Goal: Obtain resource: Download file/media

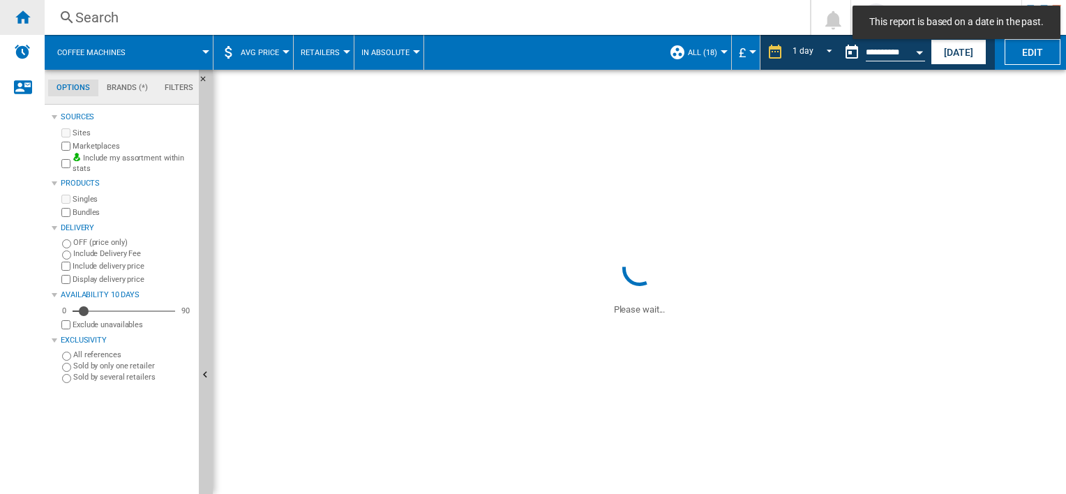
click at [26, 17] on ng-md-icon "Home" at bounding box center [22, 16] width 17 height 17
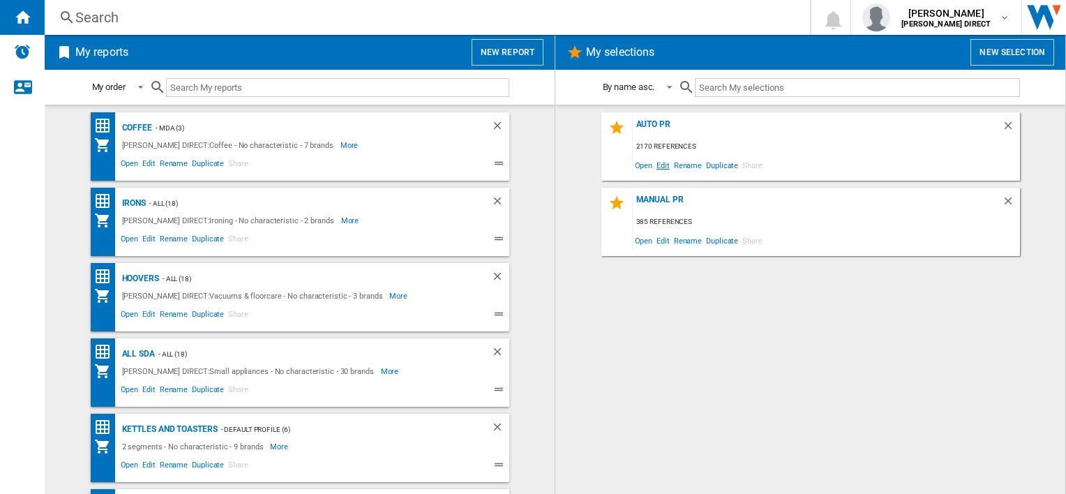
click at [663, 167] on span "Edit" at bounding box center [663, 165] width 17 height 19
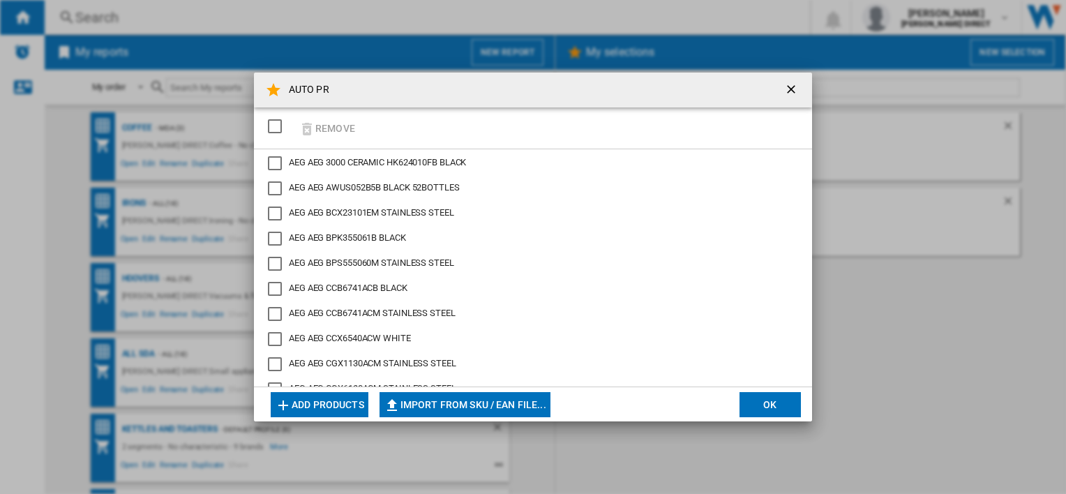
click at [281, 128] on div "SELECTIONS.EDITION_POPUP.SELECT_DESELECT" at bounding box center [275, 126] width 14 height 14
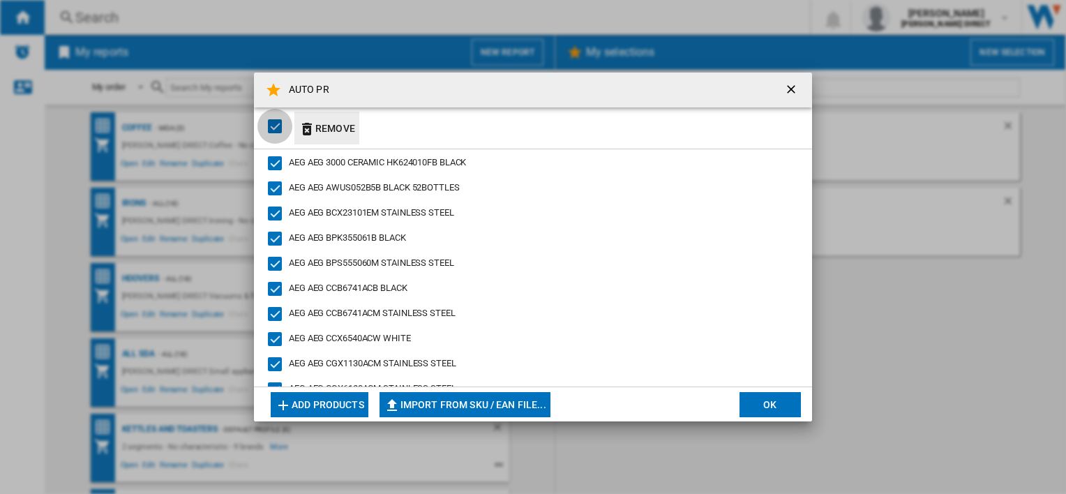
click at [326, 127] on button "Remove" at bounding box center [326, 128] width 65 height 33
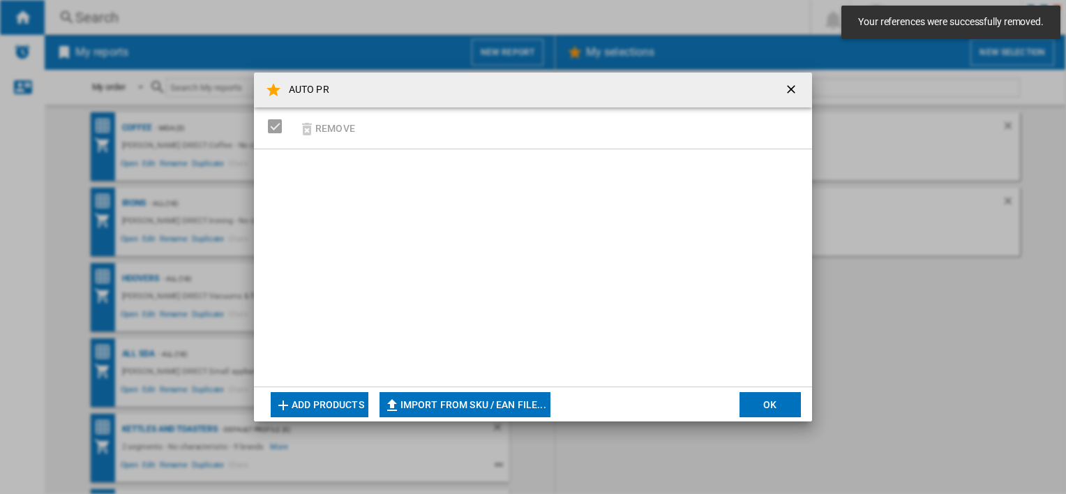
click at [481, 398] on button "Import from SKU / EAN file..." at bounding box center [465, 404] width 171 height 25
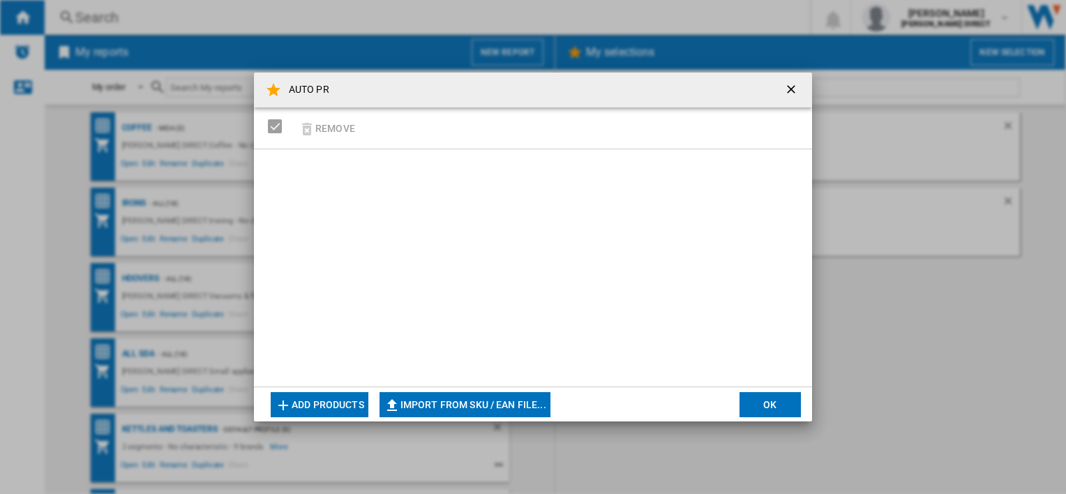
type input "**********"
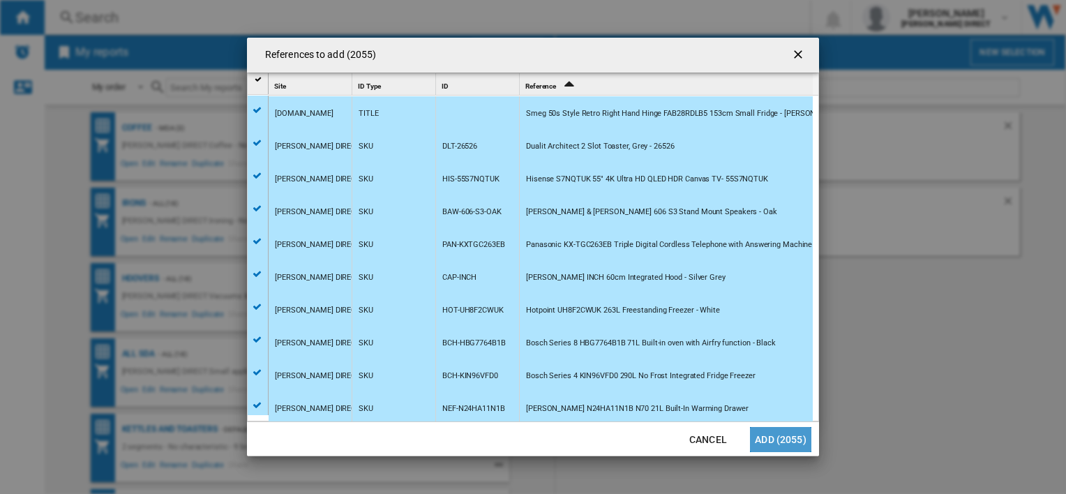
click at [786, 449] on button "Add (2055)" at bounding box center [780, 439] width 61 height 25
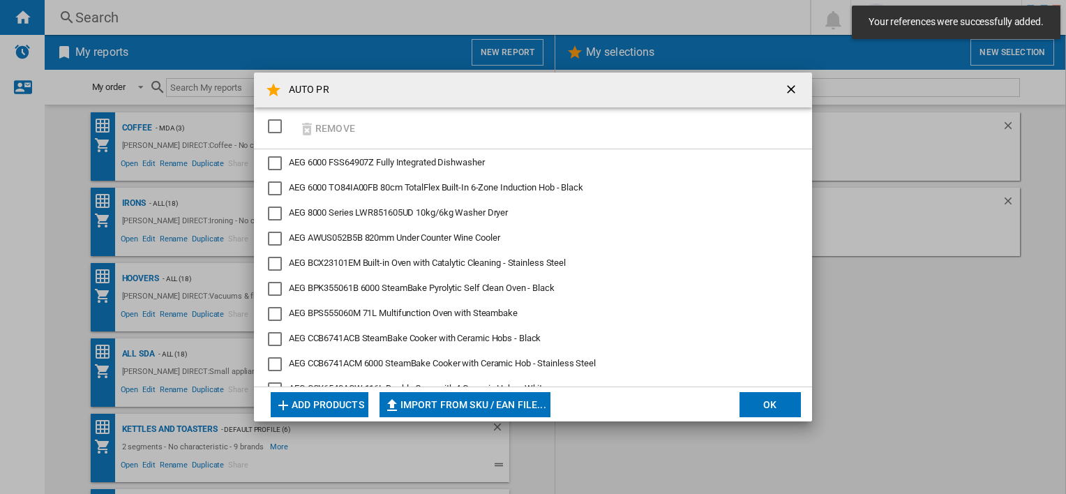
click at [762, 402] on button "OK" at bounding box center [770, 404] width 61 height 25
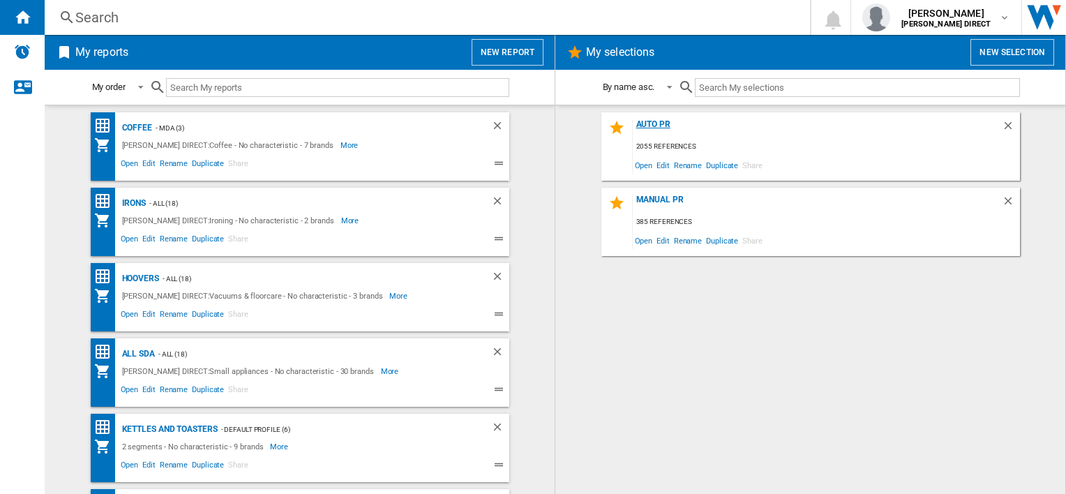
click at [656, 126] on div "AUTO PR" at bounding box center [817, 128] width 369 height 19
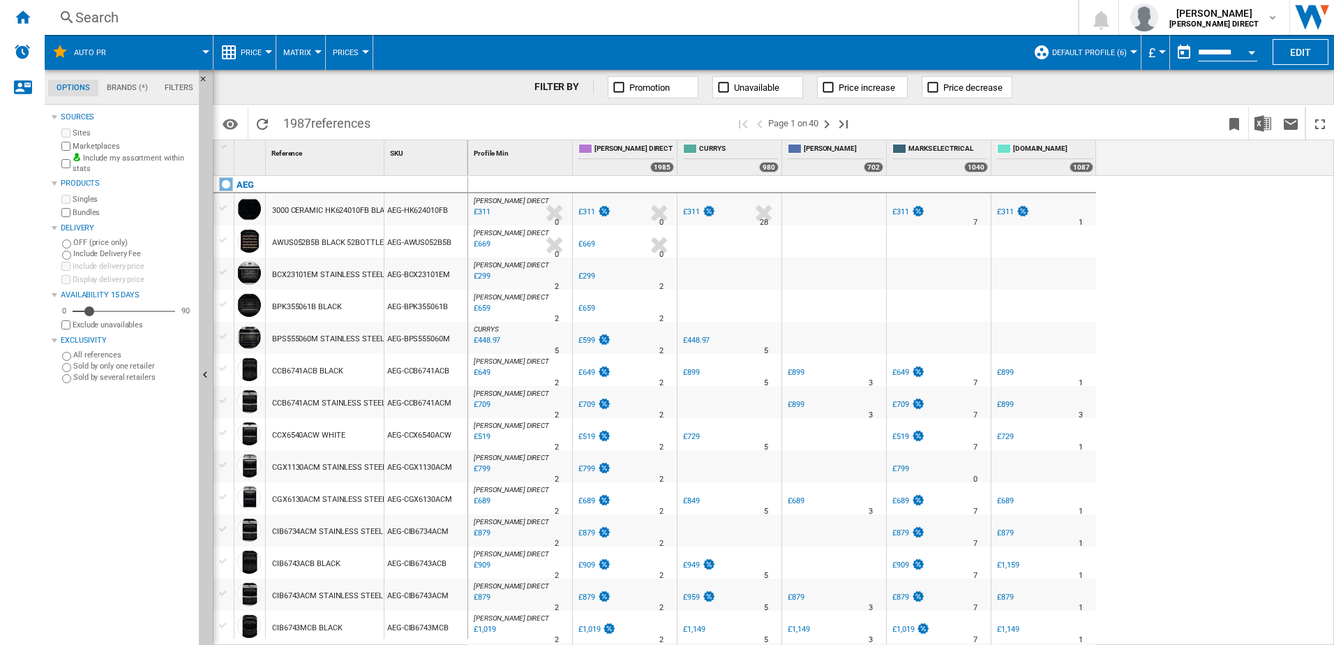
click at [1066, 59] on button "Default profile (6)" at bounding box center [1093, 52] width 82 height 35
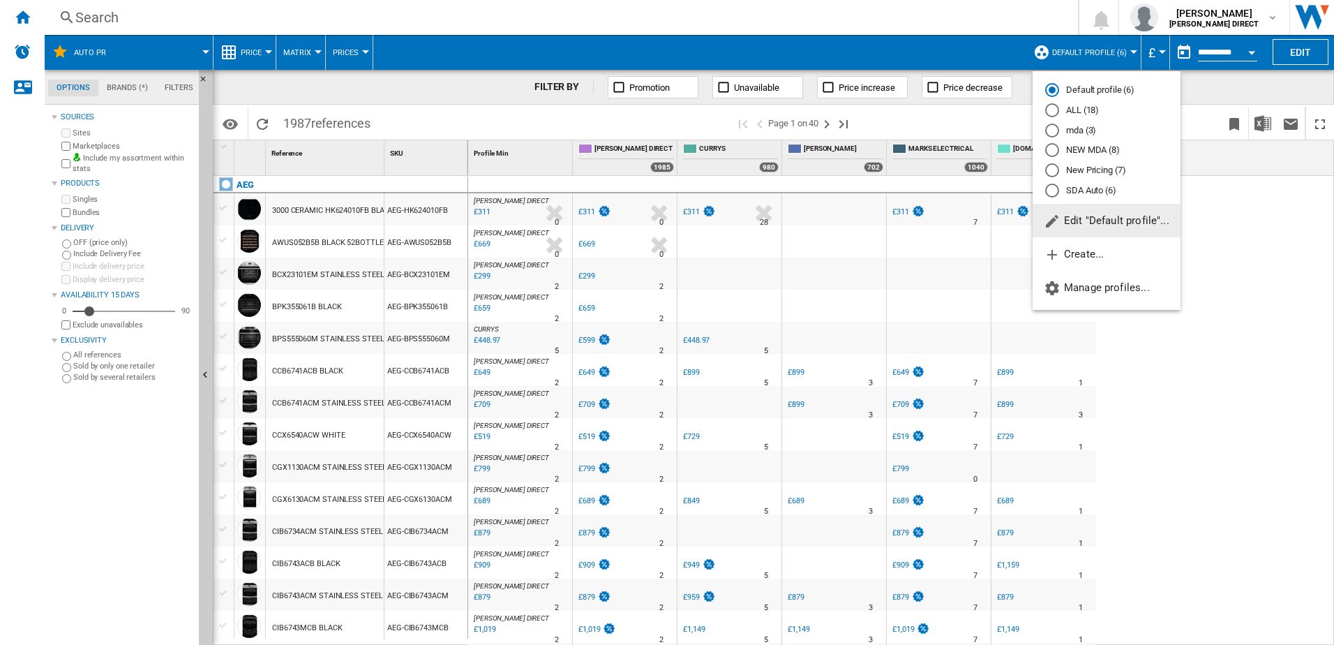
click at [1066, 173] on md-radio-button "New Pricing (7)" at bounding box center [1106, 170] width 123 height 13
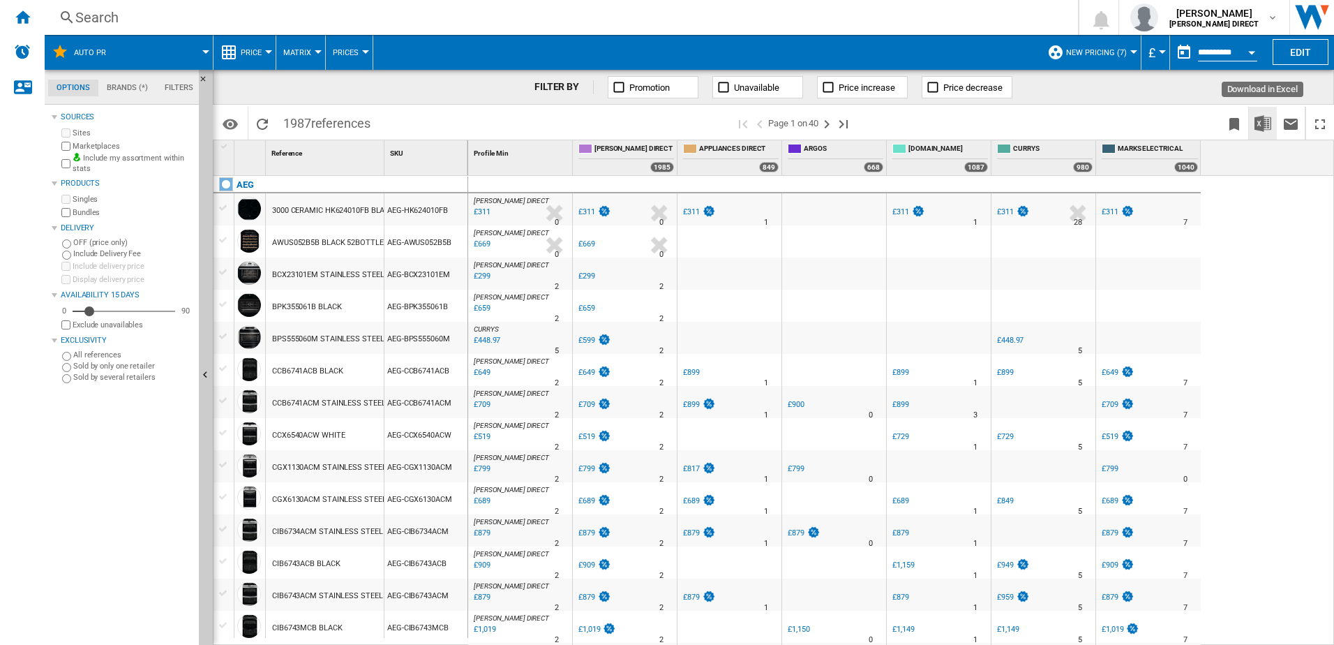
click at [1066, 124] on img "Download in Excel" at bounding box center [1263, 123] width 17 height 17
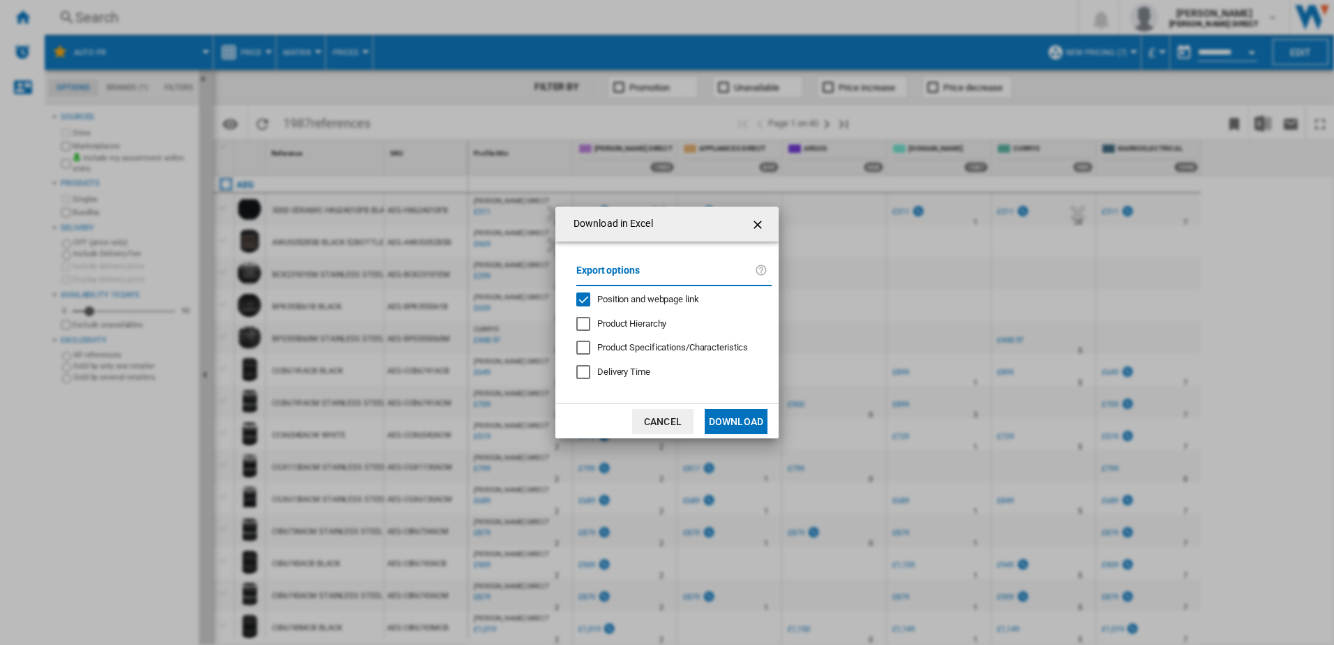
click at [605, 303] on span "Position and webpage link" at bounding box center [648, 299] width 102 height 10
click at [731, 423] on button "Download" at bounding box center [736, 421] width 63 height 25
